Goal: Use online tool/utility: Utilize a website feature to perform a specific function

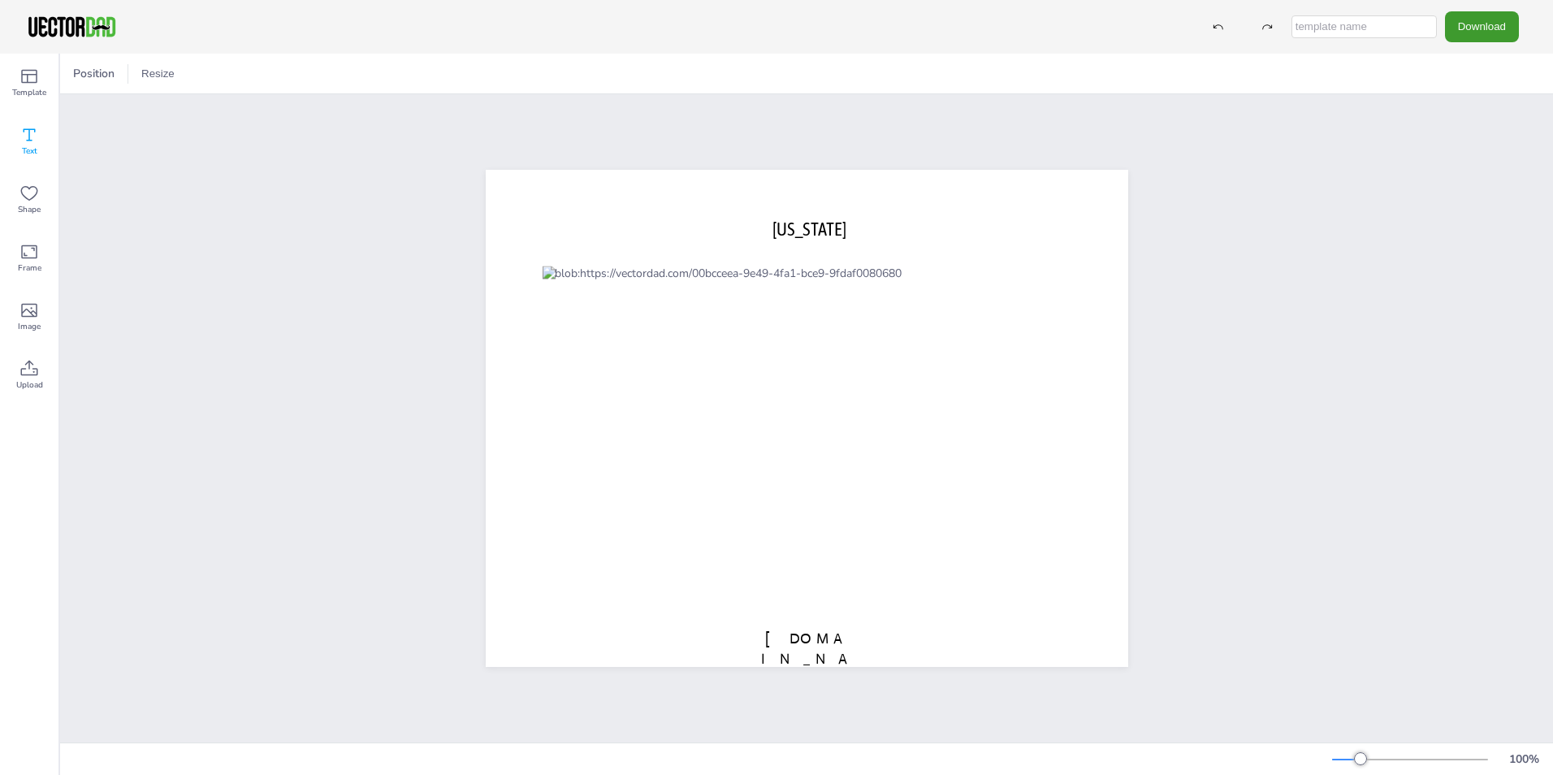
click at [32, 137] on icon at bounding box center [28, 134] width 19 height 19
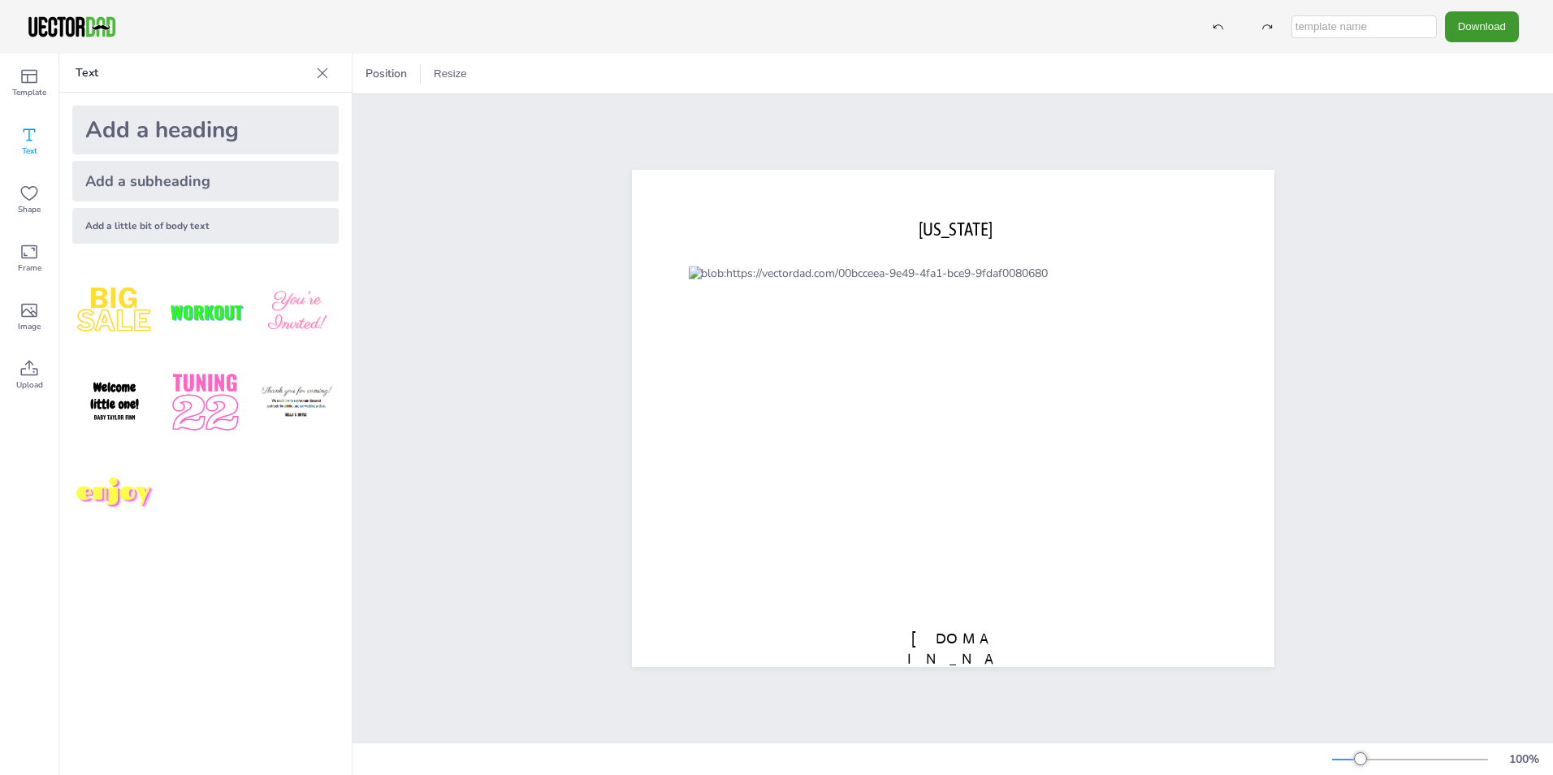
click at [148, 229] on div "Add a little bit of body text" at bounding box center [205, 226] width 266 height 36
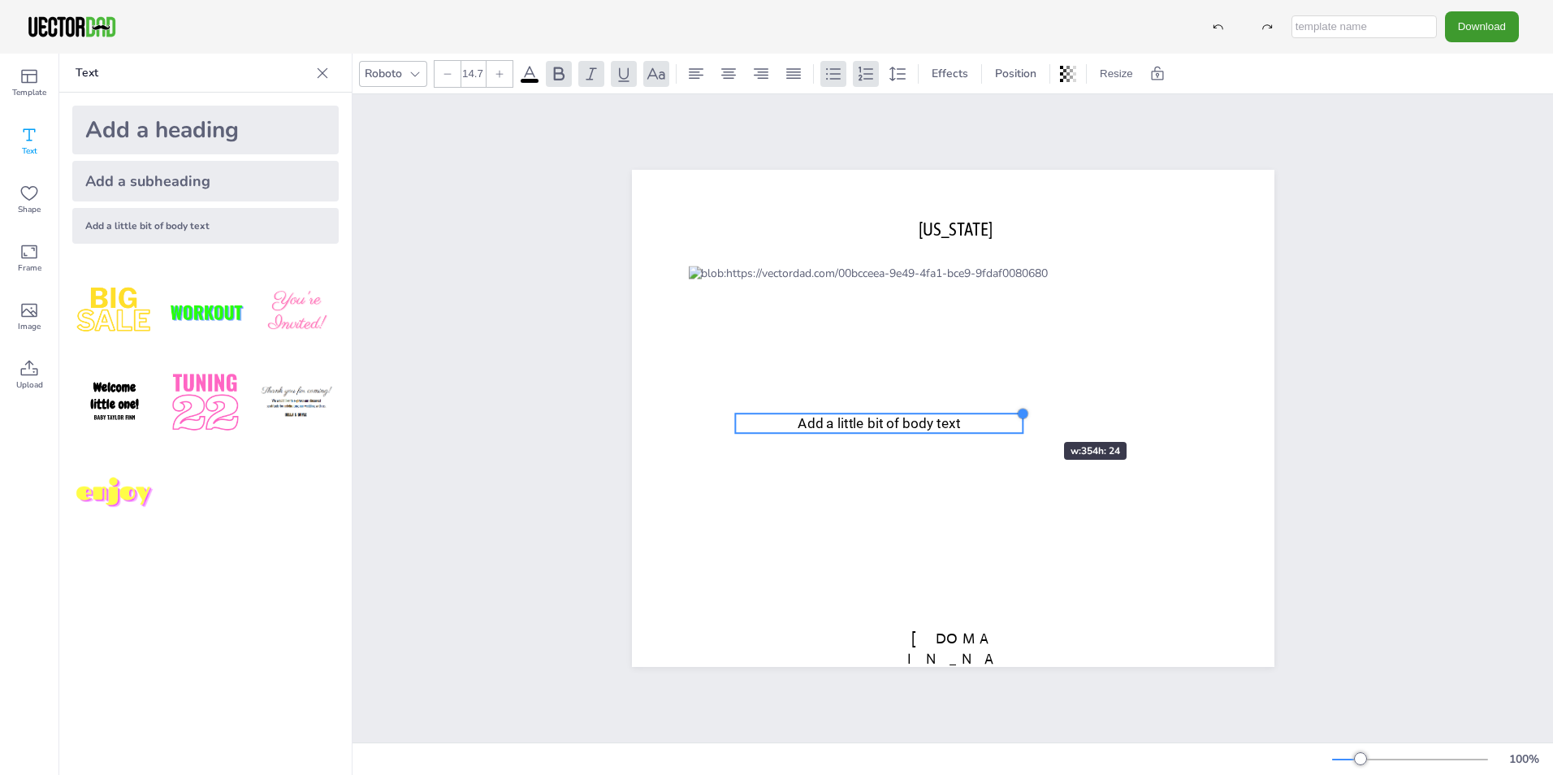
type input "14.4"
drag, startPoint x: 1163, startPoint y: 397, endPoint x: 883, endPoint y: 413, distance: 280.6
click at [883, 413] on div "[US_STATE] [DOMAIN_NAME] Add a little bit of body text" at bounding box center [953, 418] width 642 height 497
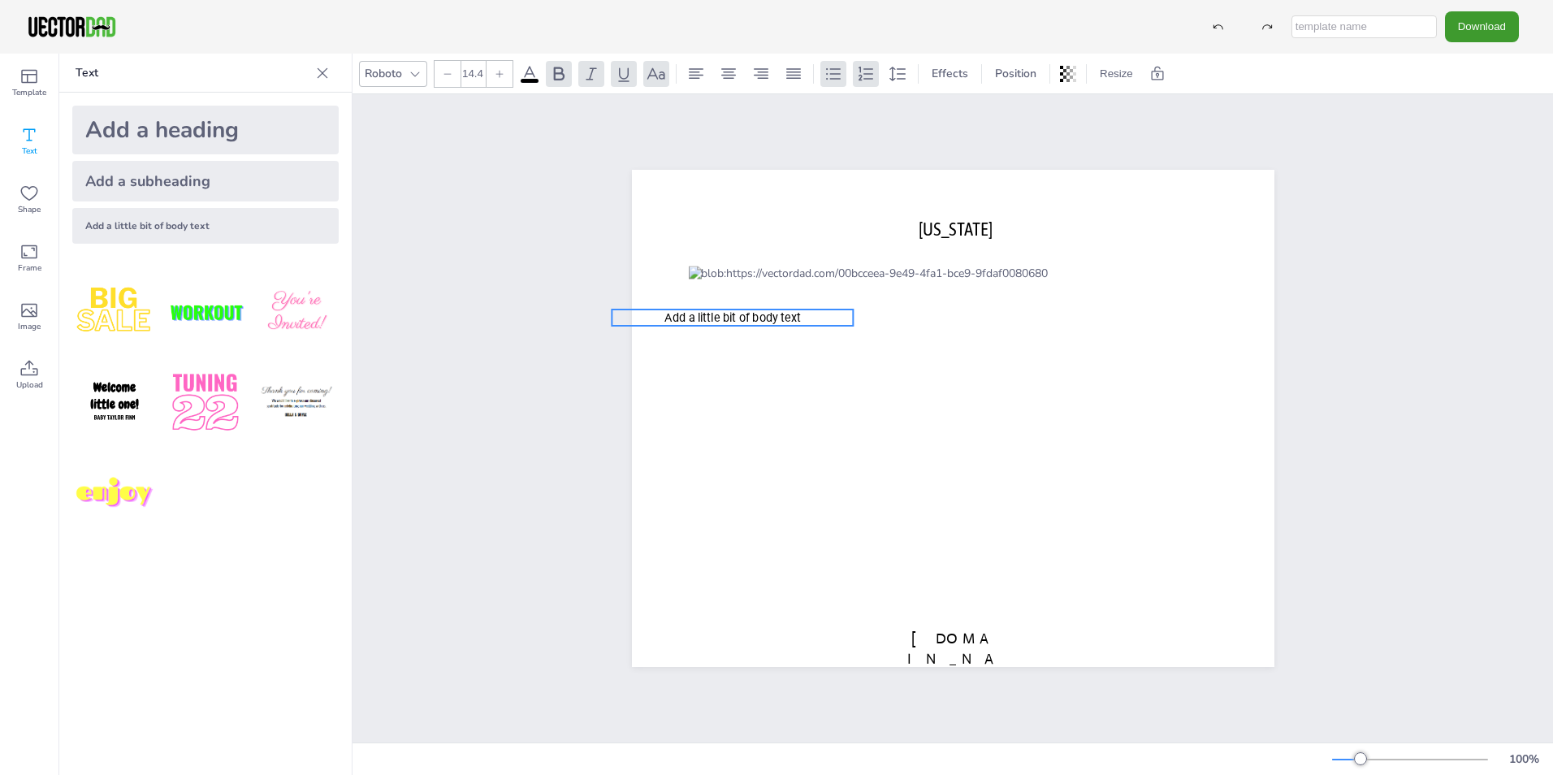
drag, startPoint x: 852, startPoint y: 417, endPoint x: 729, endPoint y: 310, distance: 163.5
click at [729, 311] on span "Add a little bit of body text" at bounding box center [732, 318] width 136 height 14
click at [729, 268] on icon at bounding box center [732, 276] width 19 height 19
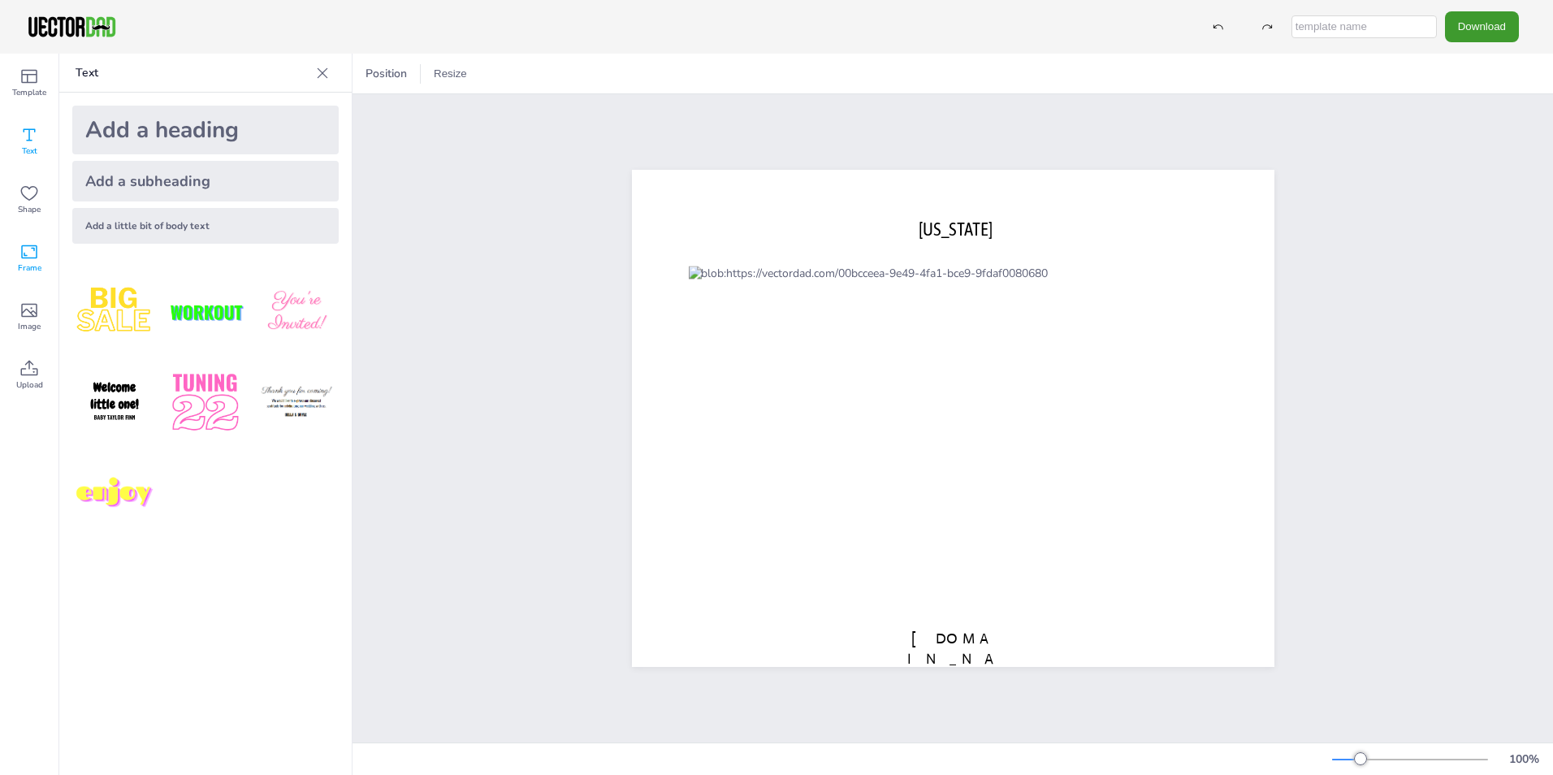
click at [35, 254] on icon at bounding box center [28, 251] width 19 height 19
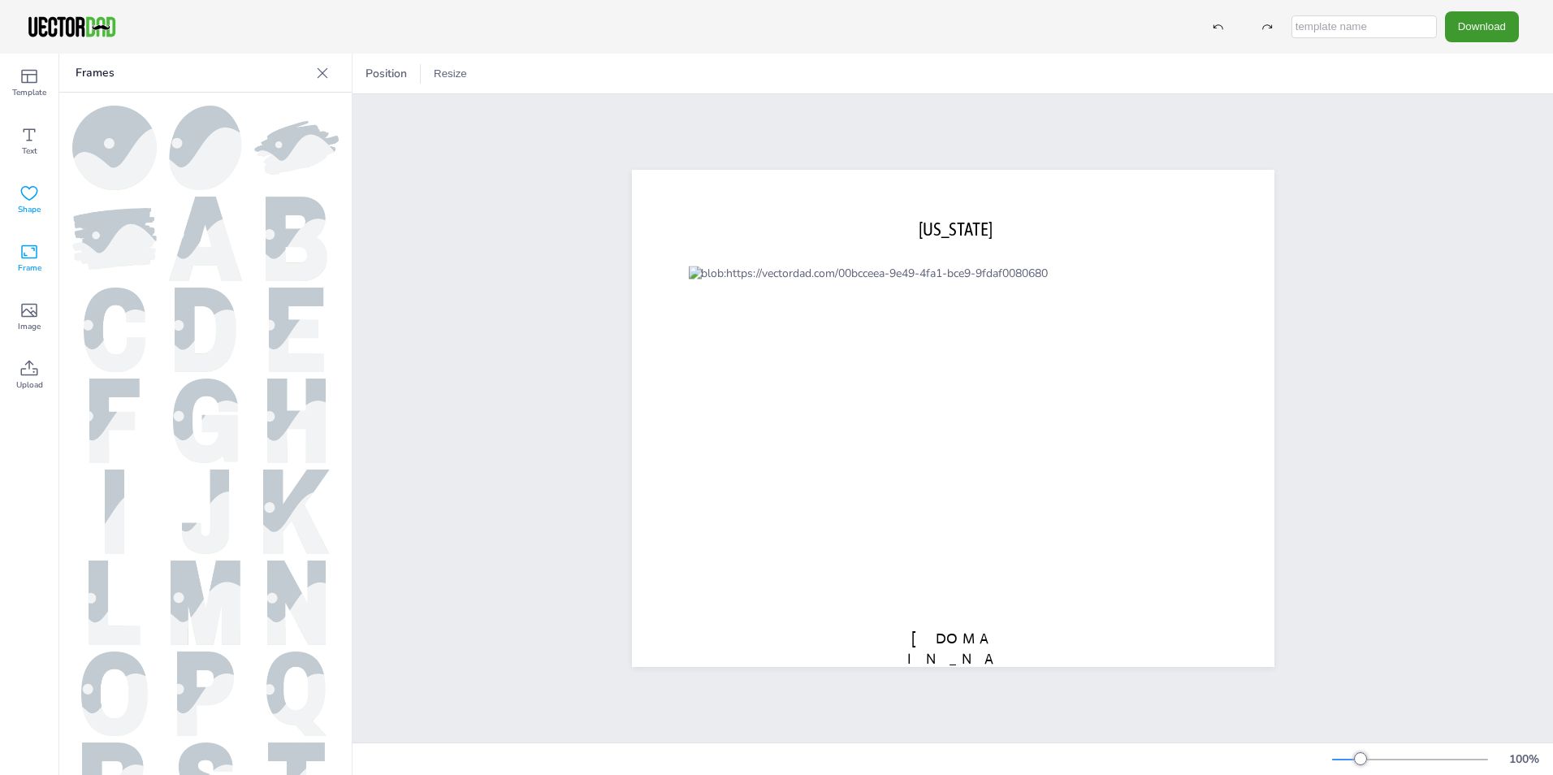
click at [28, 211] on span "Shape" at bounding box center [29, 209] width 23 height 13
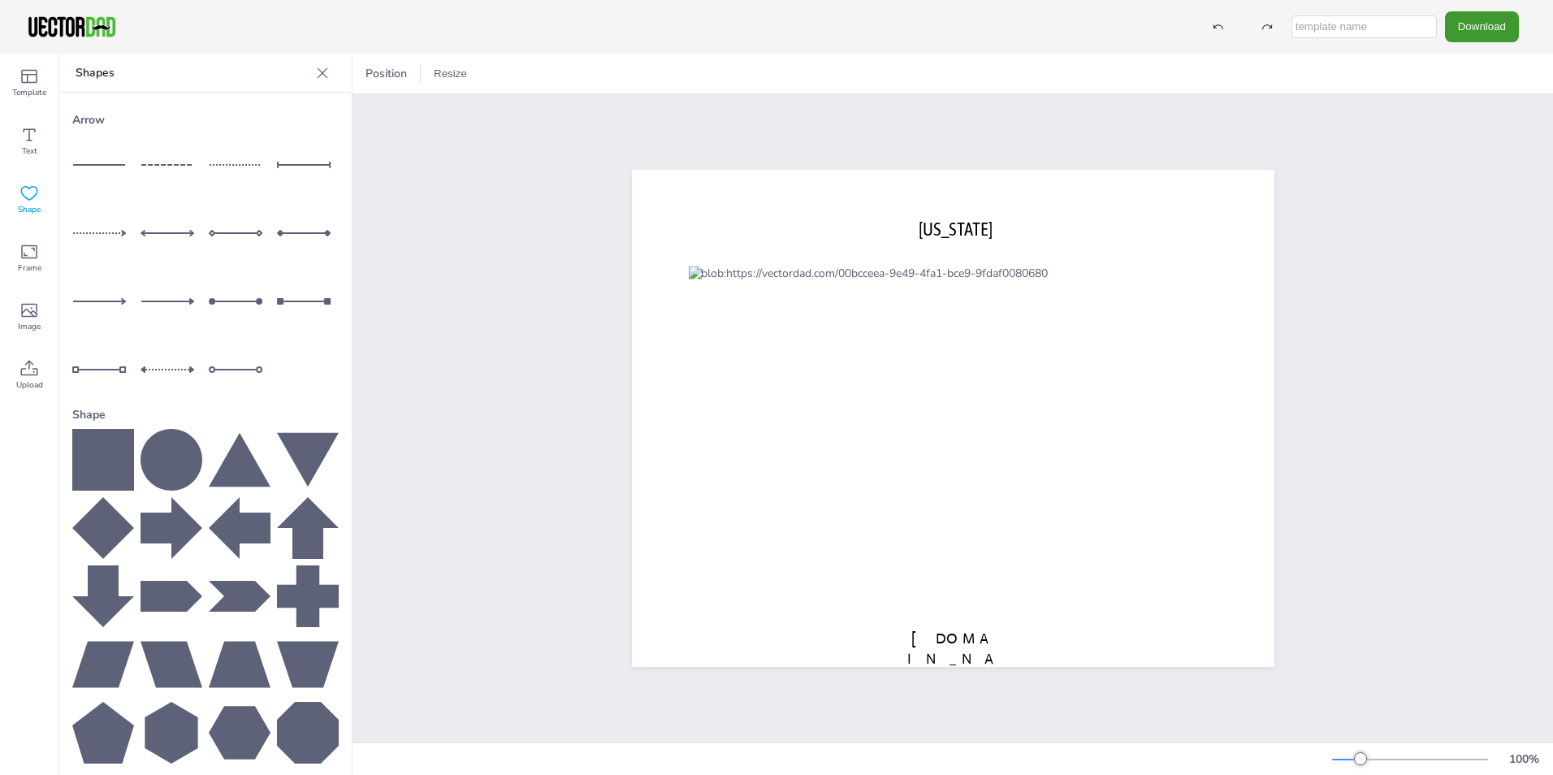
click at [97, 165] on line at bounding box center [103, 165] width 60 height 0
drag, startPoint x: 786, startPoint y: 411, endPoint x: 793, endPoint y: 466, distance: 55.6
click at [793, 466] on div at bounding box center [799, 473] width 15 height 15
click at [950, 381] on icon at bounding box center [955, 383] width 19 height 19
click at [41, 257] on div "Frame" at bounding box center [29, 258] width 58 height 58
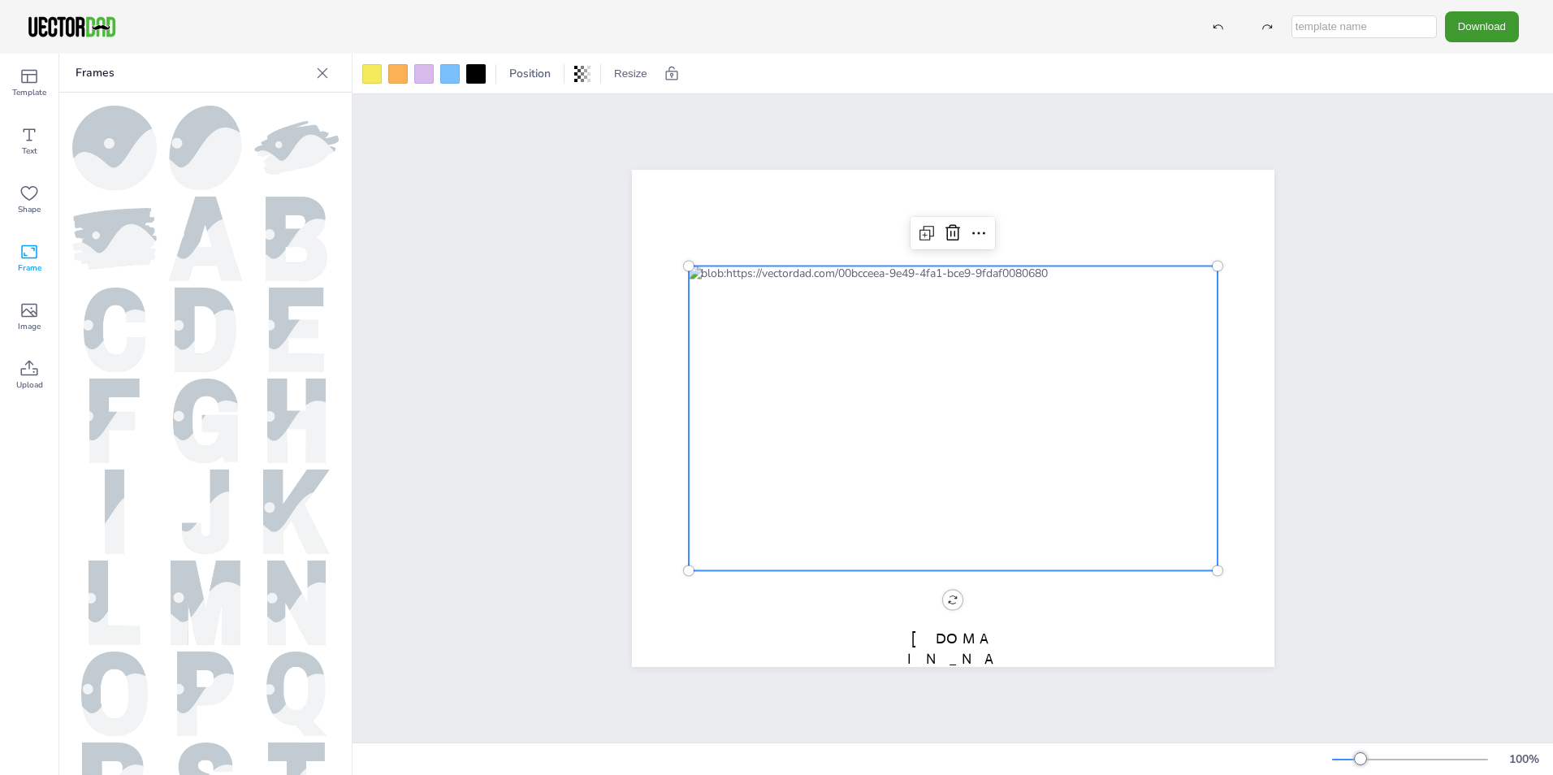
click at [813, 270] on div at bounding box center [952, 418] width 529 height 305
drag, startPoint x: 1212, startPoint y: 261, endPoint x: 1218, endPoint y: 270, distance: 11.3
click at [1218, 270] on div "[US_STATE] [DOMAIN_NAME]" at bounding box center [953, 418] width 642 height 497
click at [337, 71] on div "Frames" at bounding box center [205, 73] width 292 height 39
click at [317, 71] on icon at bounding box center [322, 73] width 16 height 16
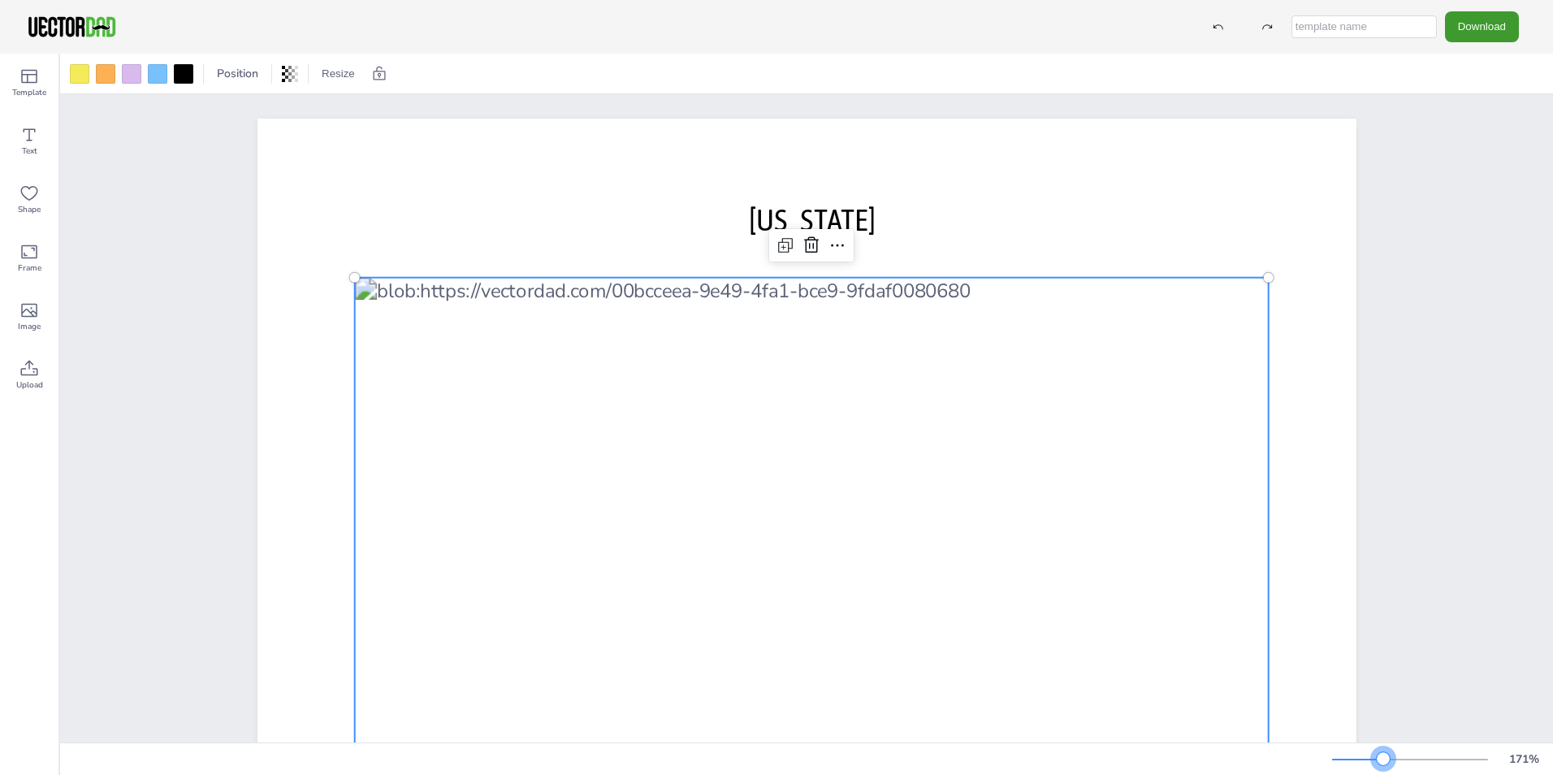
drag, startPoint x: 1363, startPoint y: 759, endPoint x: 1383, endPoint y: 763, distance: 20.7
click at [1383, 763] on div at bounding box center [1383, 758] width 13 height 13
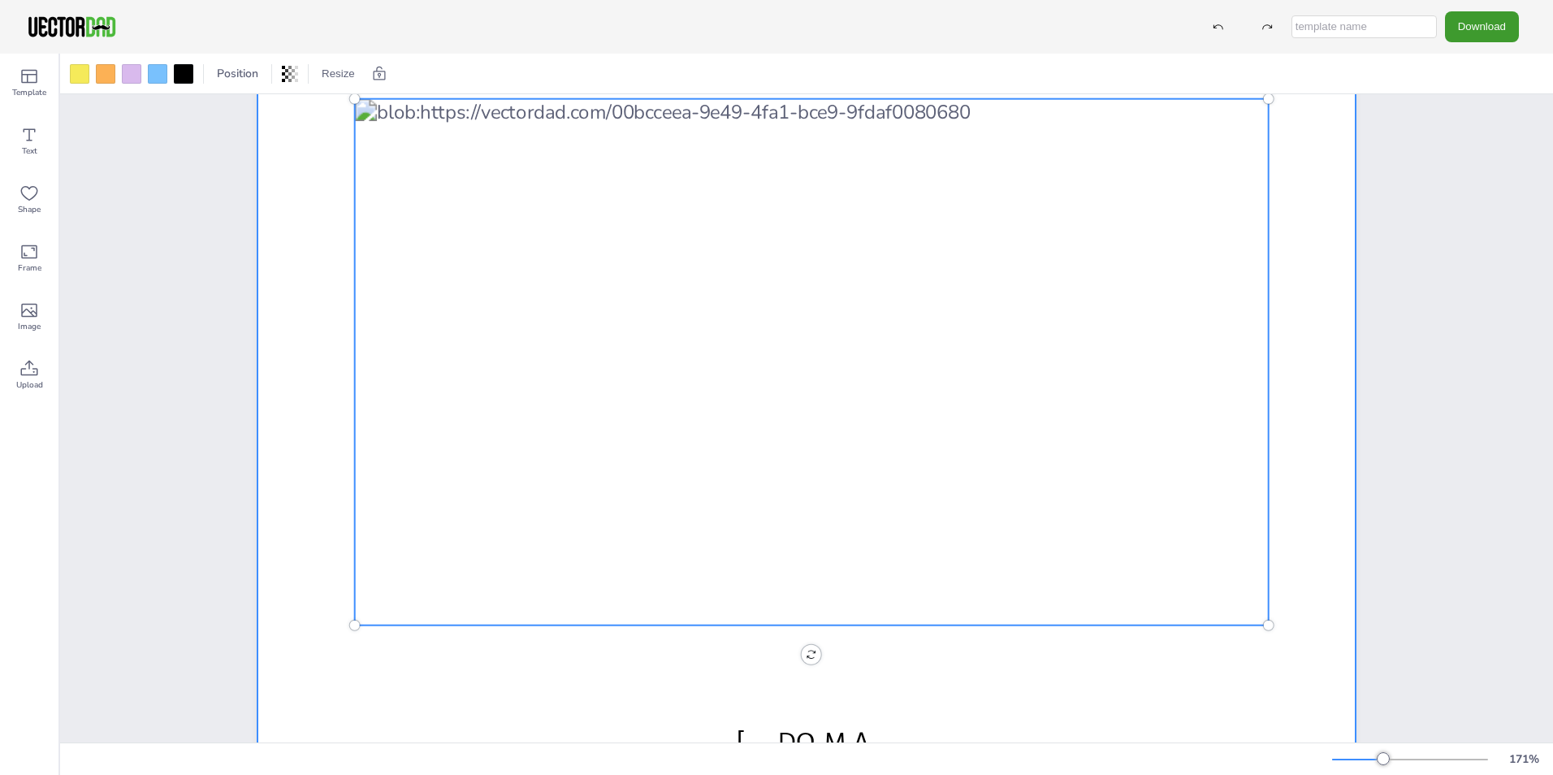
scroll to position [263, 0]
